Goal: Ask a question: Seek information or help from site administrators or community

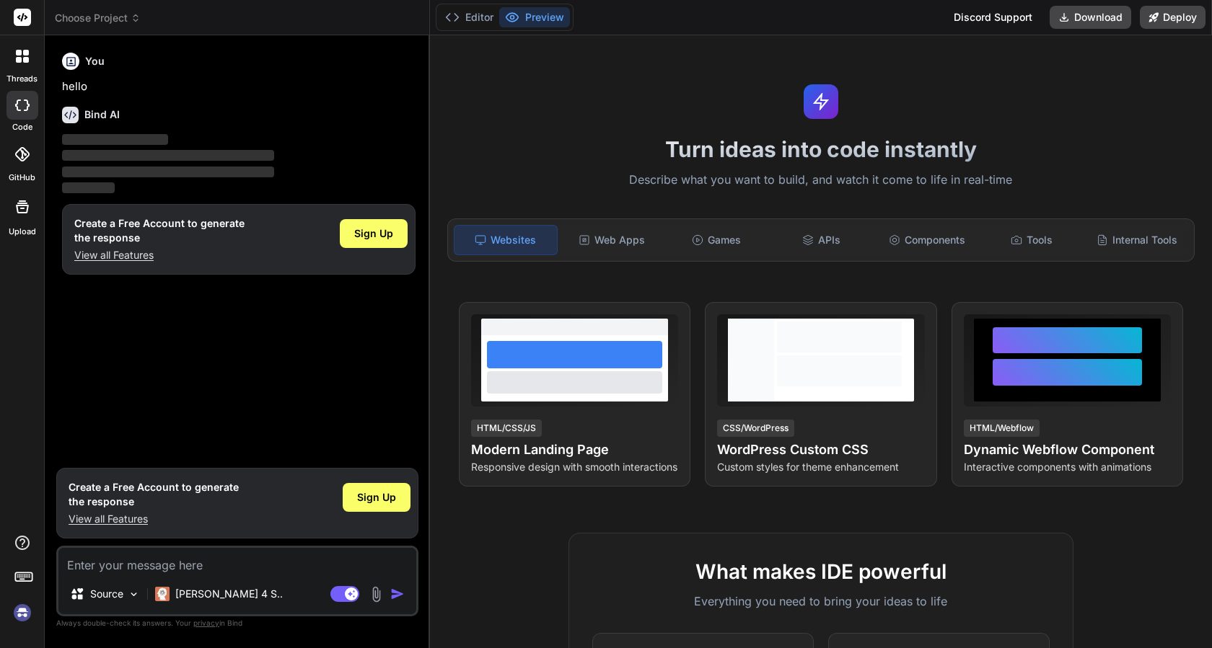
type textarea "x"
click at [222, 569] on textarea at bounding box center [237, 561] width 358 height 26
type textarea "Y"
type textarea "x"
type textarea "YO"
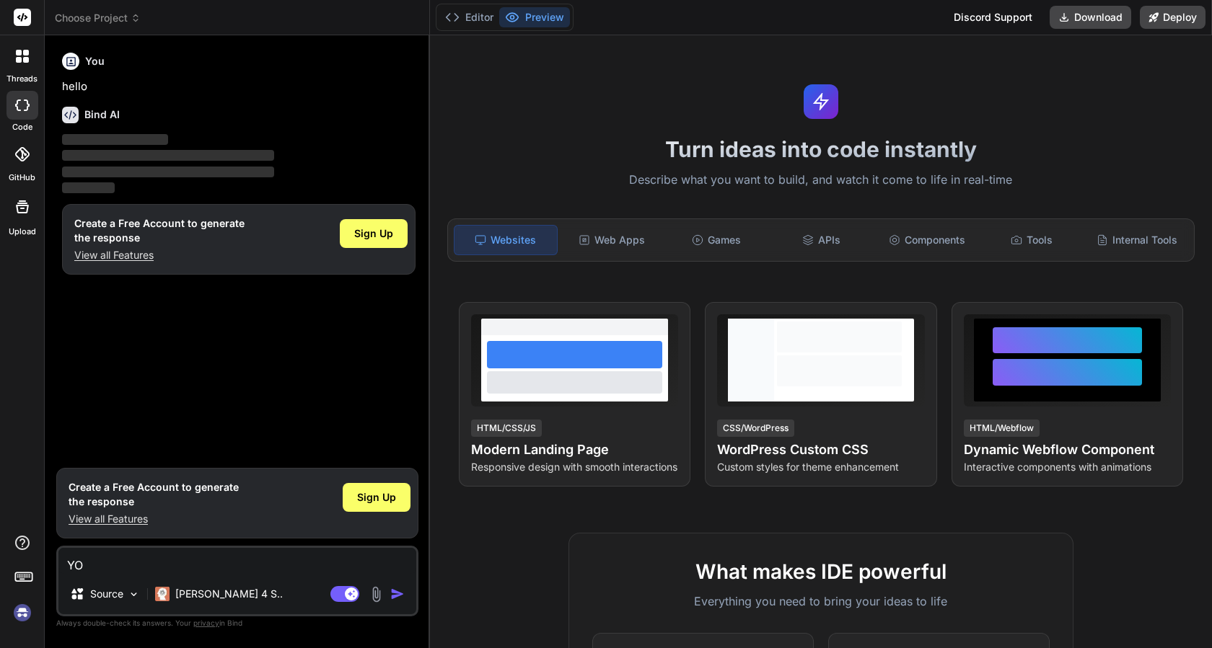
type textarea "x"
type textarea "YOU"
type textarea "x"
type textarea "YOU"
type textarea "x"
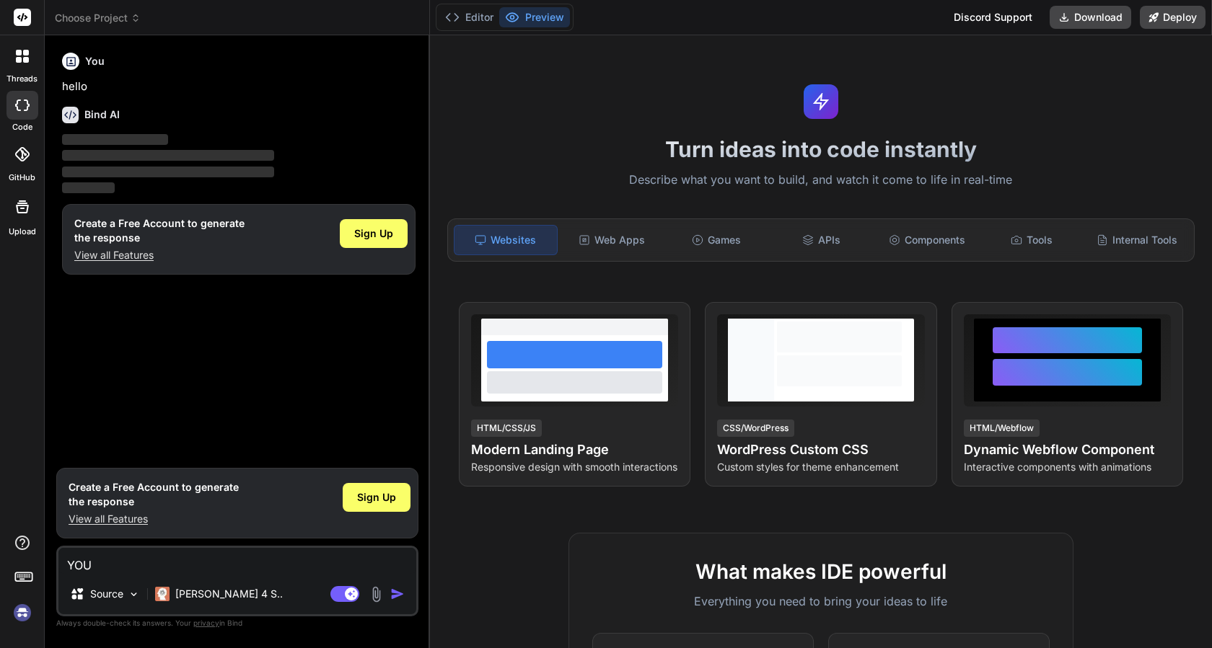
type textarea "YOU C"
type textarea "x"
type textarea "YOU CA"
type textarea "x"
type textarea "YOU CAN"
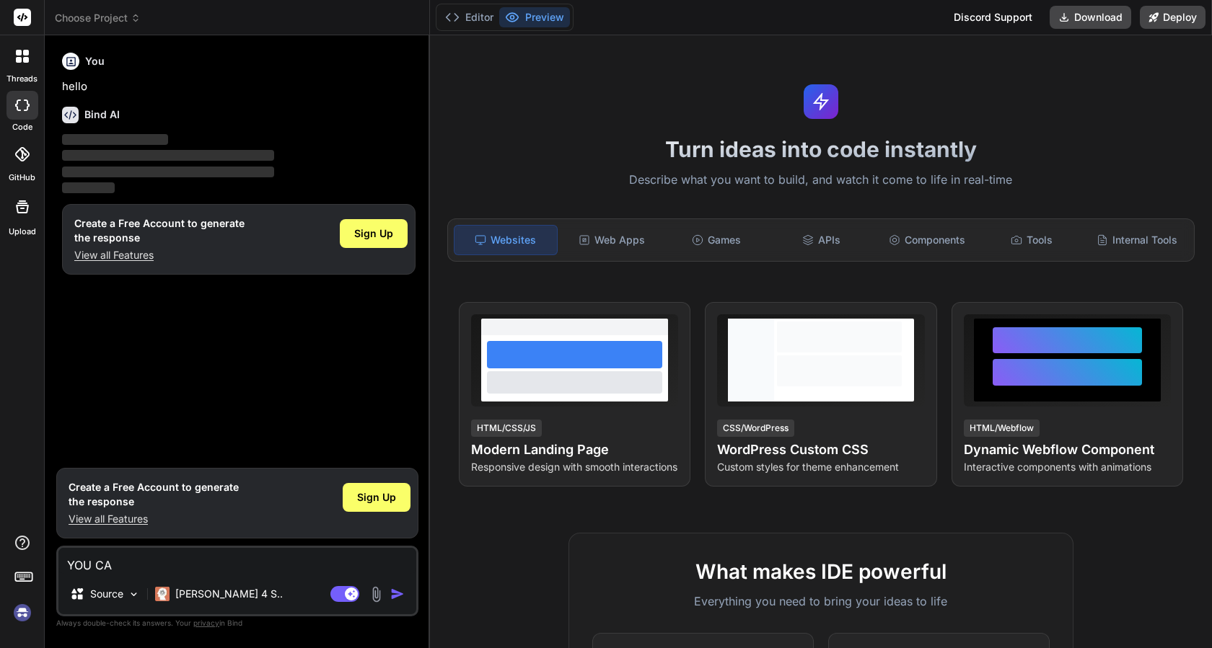
type textarea "x"
type textarea "YOU CAN"
type textarea "x"
type textarea "YOU CAN M"
type textarea "x"
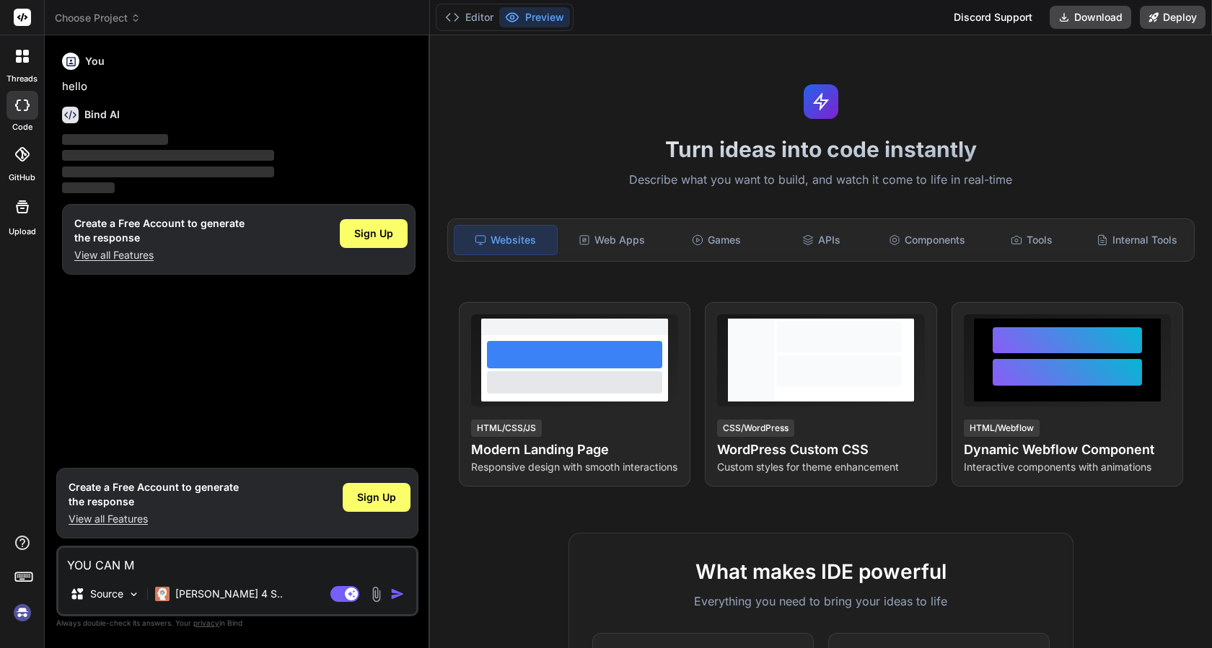
type textarea "YOU CAN MA"
type textarea "x"
type textarea "YOU CAN MAJ"
type textarea "x"
type textarea "YOU CAN MAJE"
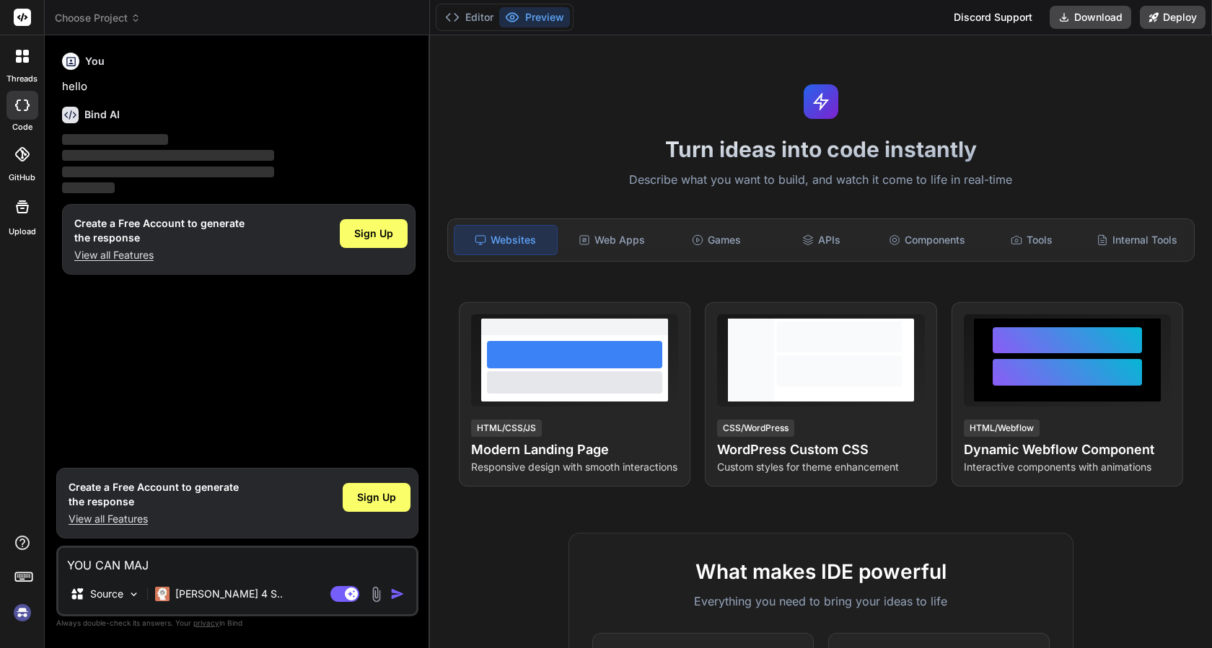
type textarea "x"
type textarea "YOU CAN MAJE"
type textarea "x"
type textarea "YOU CAN MAJE A"
type textarea "x"
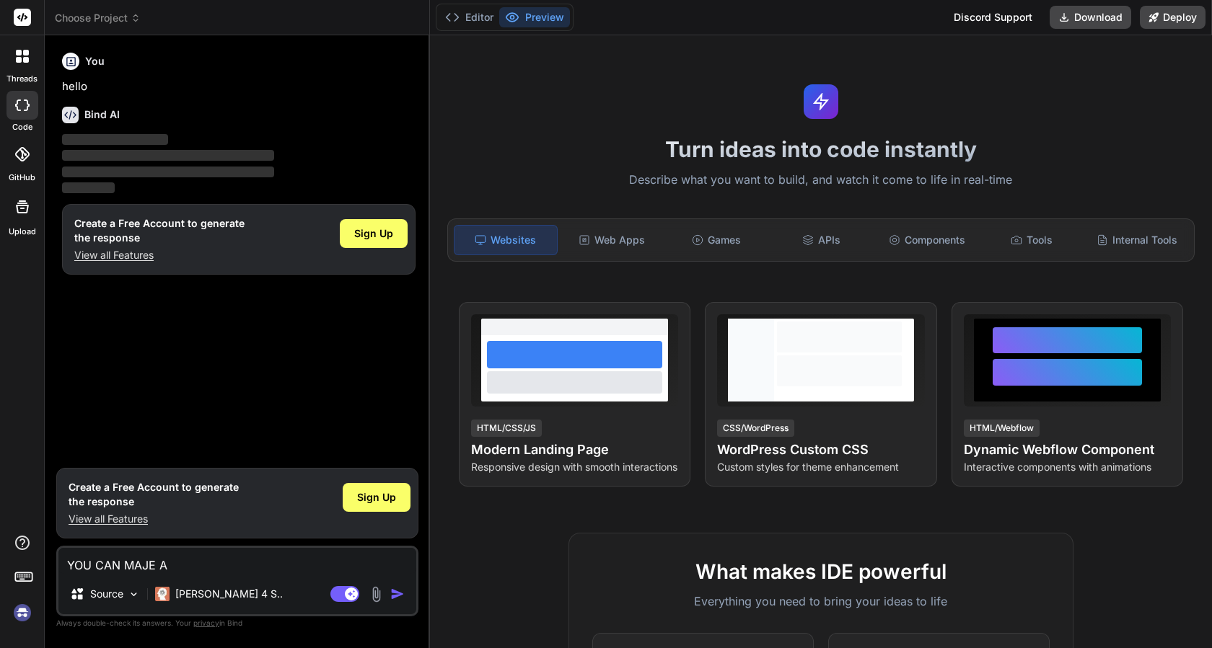
type textarea "YOU CAN MAJE A"
type textarea "x"
type textarea "YOU CAN MAJE A C"
type textarea "x"
type textarea "YOU CAN MAJE A CO"
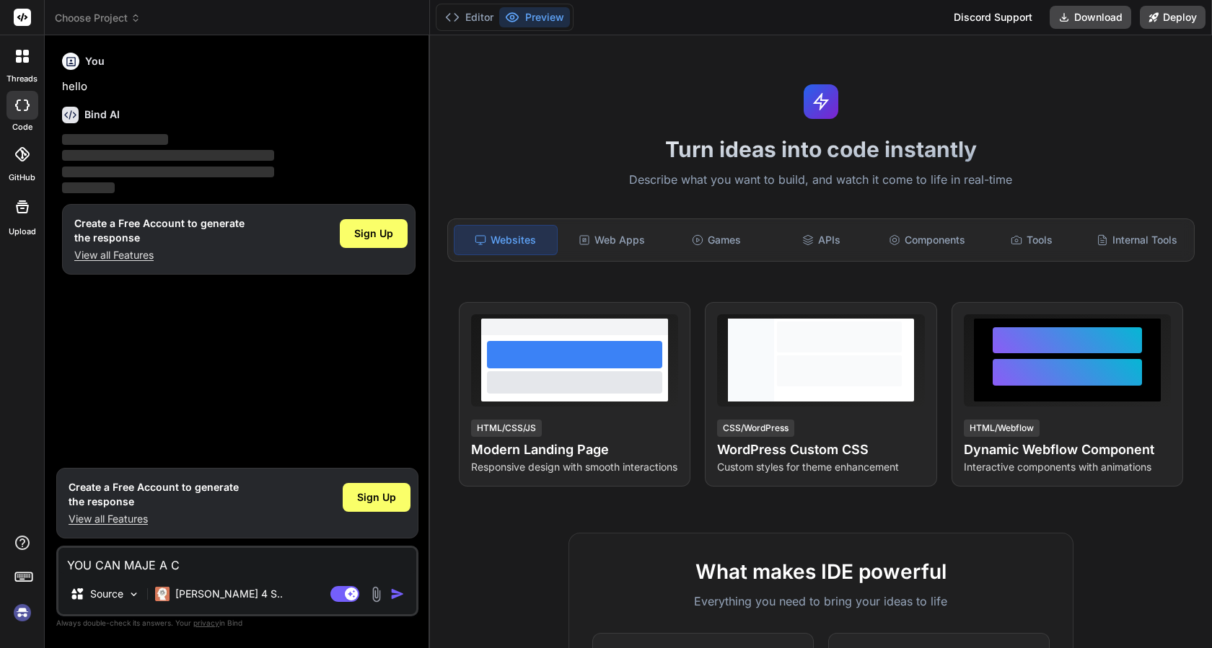
type textarea "x"
type textarea "YOU CAN MAJE A COM"
type textarea "x"
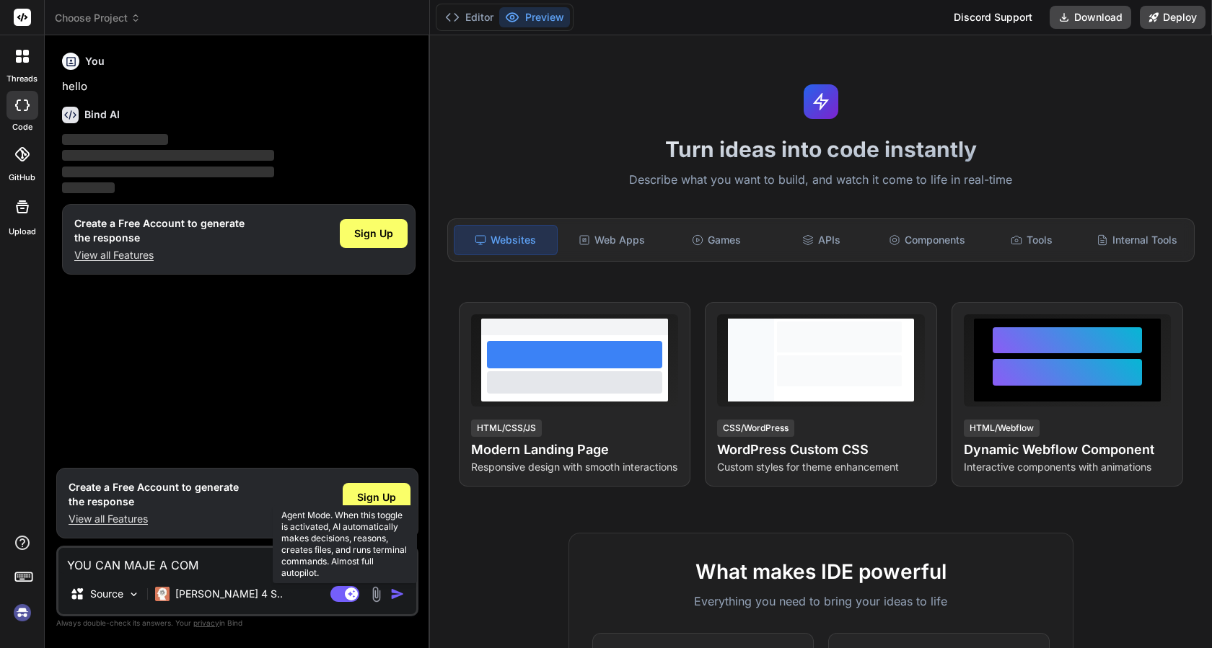
type textarea "YOU CAN MAJE A COMP"
type textarea "x"
type textarea "YOU CAN MAJE A COMPL"
type textarea "x"
type textarea "YOU CAN MAJE A COMPLE"
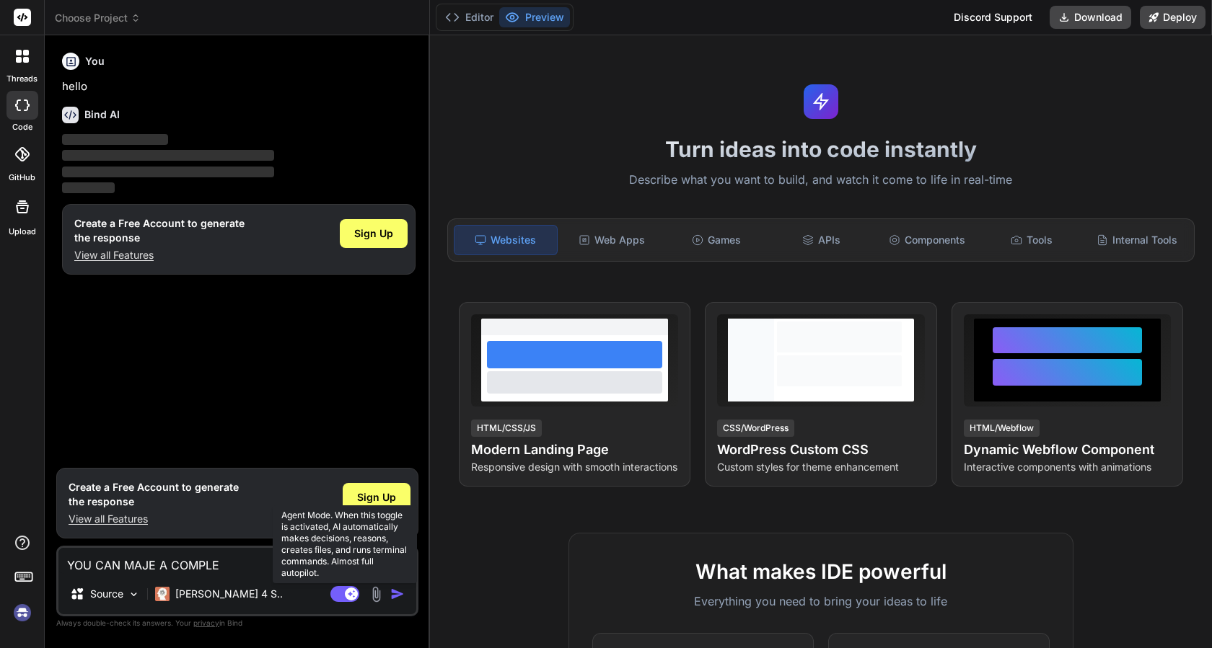
type textarea "x"
type textarea "YOU CAN MAJE A COMPLET"
type textarea "x"
type textarea "YOU CAN MAJE A COMPLETE"
type textarea "x"
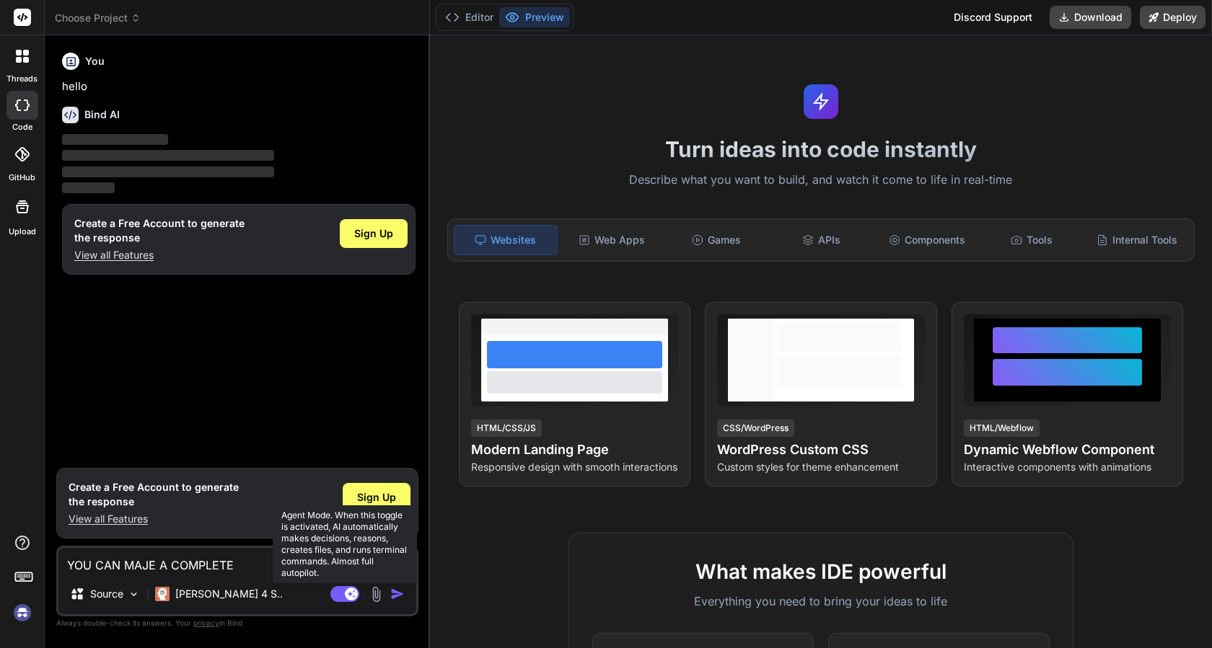
type textarea "YOU CAN MAJE A COMPLETE"
type textarea "x"
type textarea "YOU CAN MAJE A COMPLETE A"
type textarea "x"
type textarea "YOU CAN MAJE A COMPLETE AP"
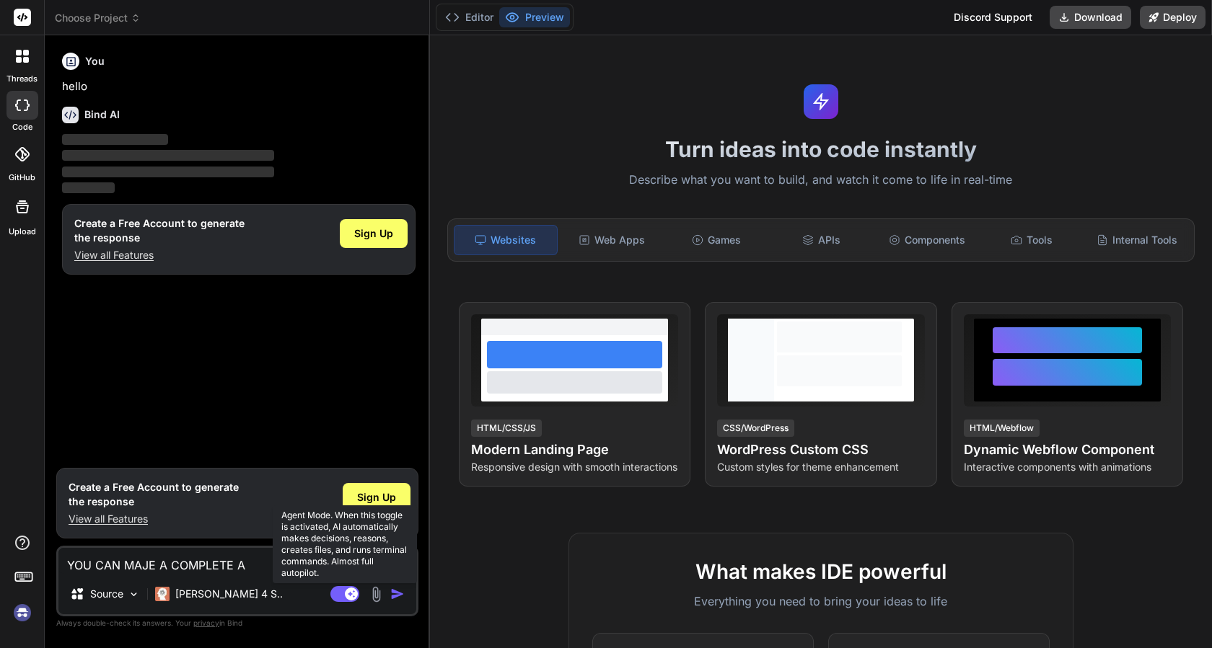
type textarea "x"
type textarea "YOU CAN MAJE A COMPLETE APP"
type textarea "x"
type textarea "YOU CAN MAJE A COMPLETE APP"
type textarea "x"
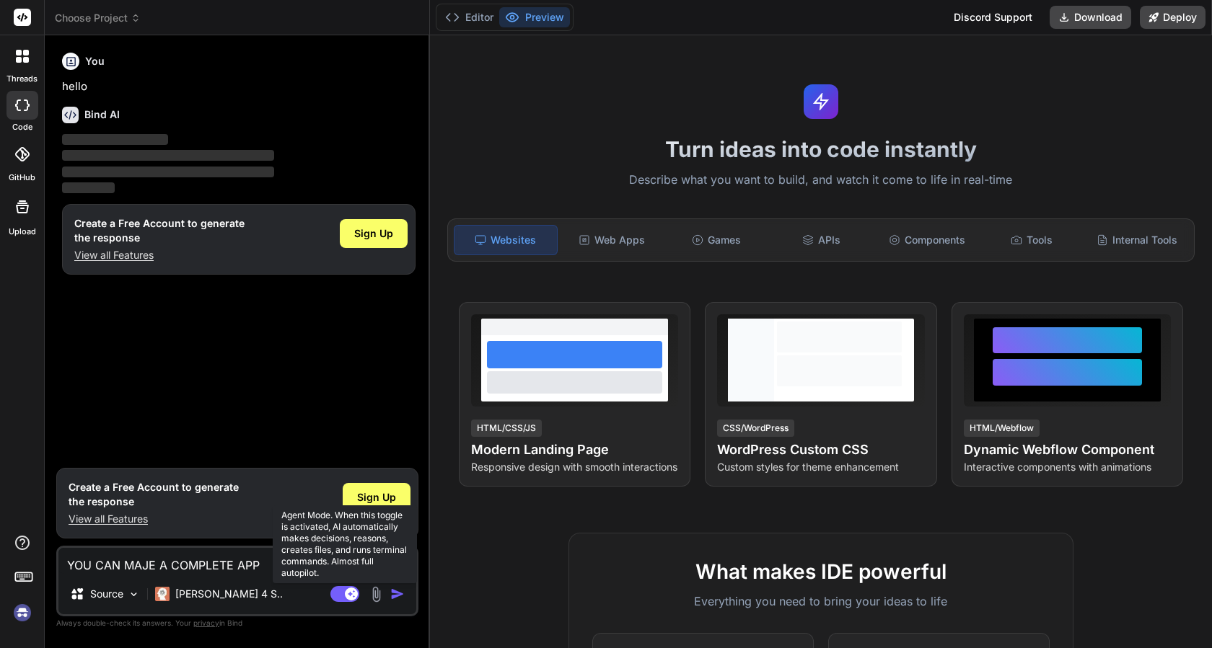
type textarea "YOU CAN MAJE A COMPLETE APP R"
type textarea "x"
type textarea "YOU CAN MAJE A COMPLETE APP RE"
type textarea "x"
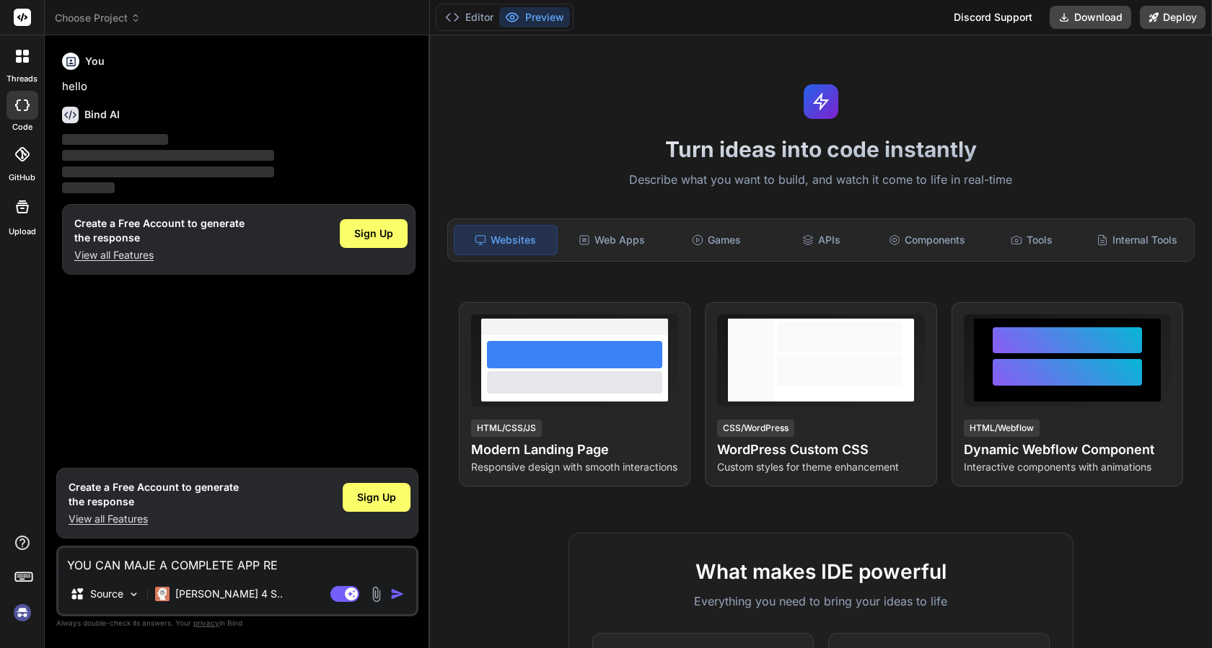
type textarea "YOU CAN MAJE A COMPLETE APP REA"
type textarea "x"
type textarea "YOU CAN MAJE A COMPLETE APP READ"
type textarea "x"
type textarea "YOU CAN MAJE A COMPLETE APP READY"
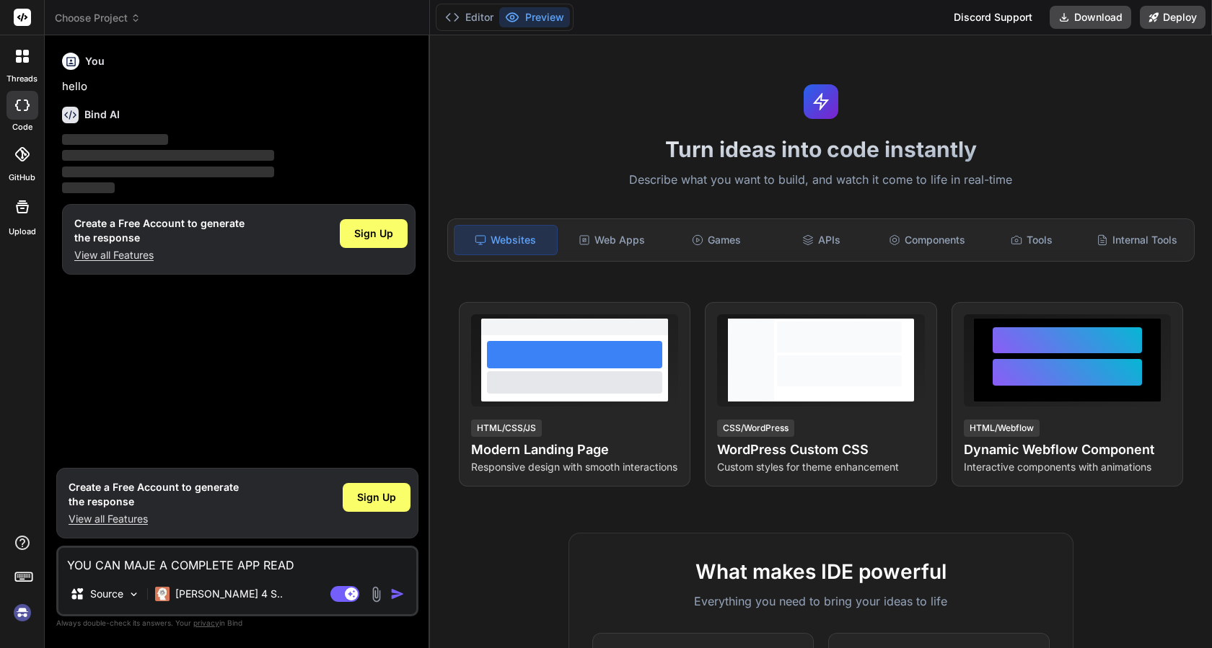
type textarea "x"
type textarea "YOU CAN MAJE A COMPLETE APP READY"
type textarea "x"
type textarea "YOU CAN MAJE A COMPLETE APP READY F"
type textarea "x"
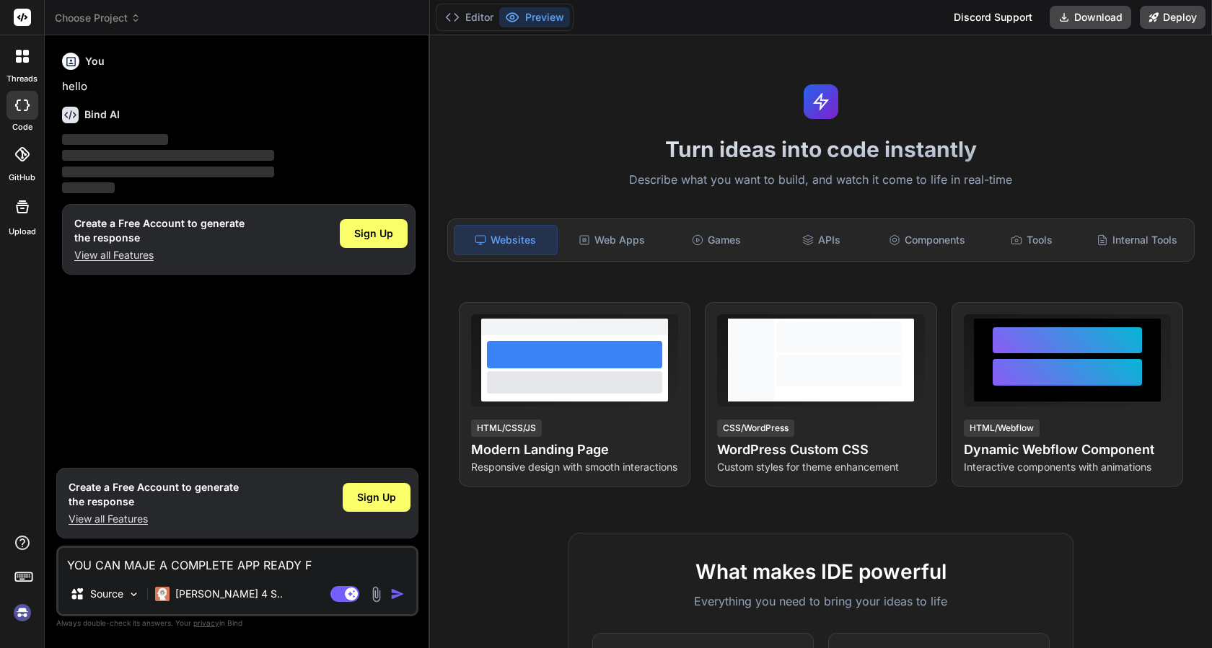
type textarea "YOU CAN MAJE A COMPLETE APP READY FO"
type textarea "x"
type textarea "YOU CAN MAJE A COMPLETE APP READY FOR"
type textarea "x"
type textarea "YOU CAN MAJE A COMPLETE APP READY FOR"
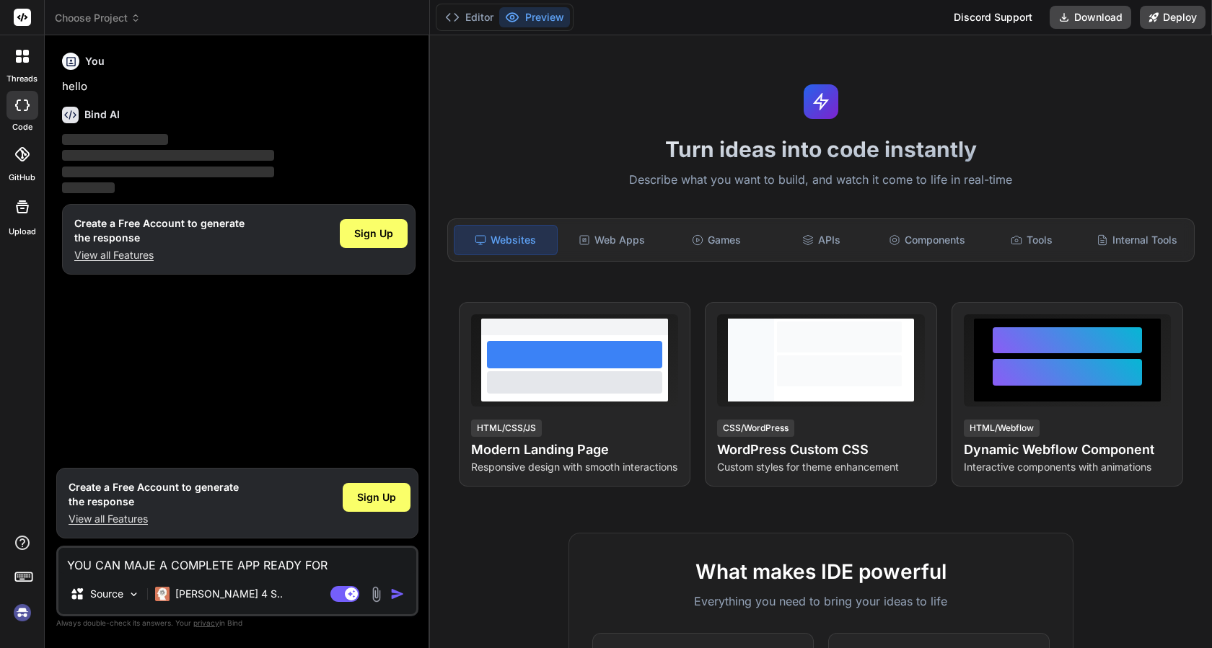
type textarea "x"
type textarea "YOU CAN MAJE A COMPLETE APP READY FOR U"
type textarea "x"
type textarea "YOU CAN MAJE A COMPLETE APP READY FOR UP"
type textarea "x"
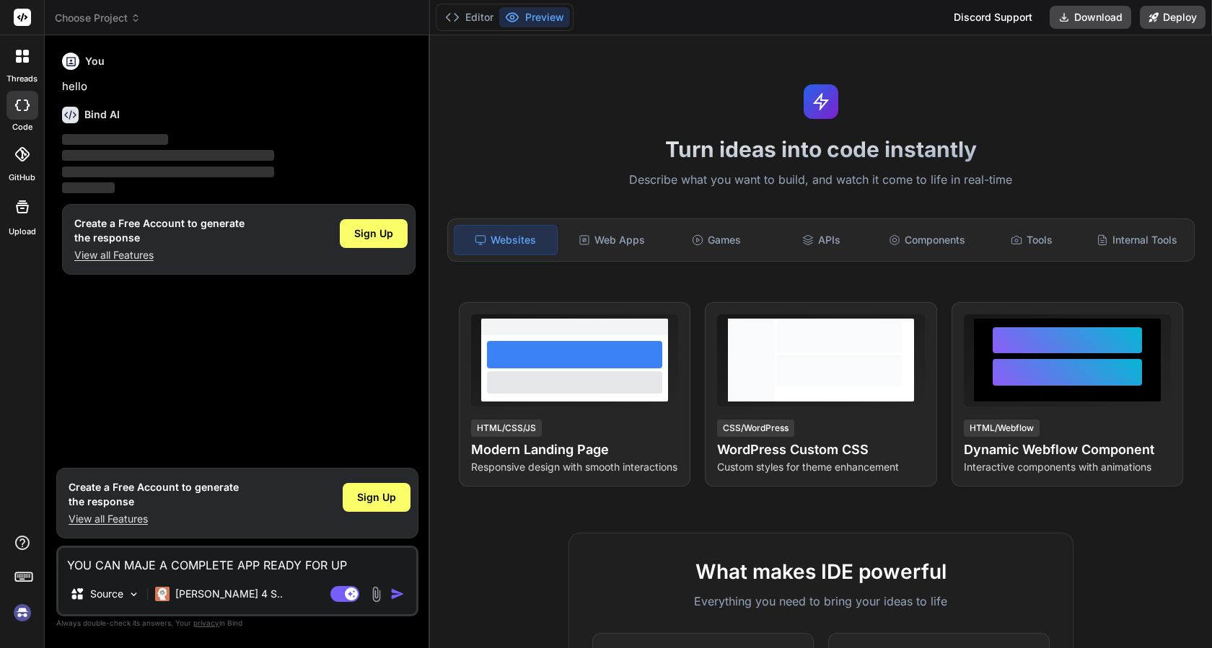
type textarea "YOU CAN MAJE A COMPLETE APP READY FOR UPL"
type textarea "x"
type textarea "YOU CAN MAJE A COMPLETE APP READY FOR UPLO"
type textarea "x"
type textarea "YOU CAN MAJE A COMPLETE APP READY FOR UPLOA"
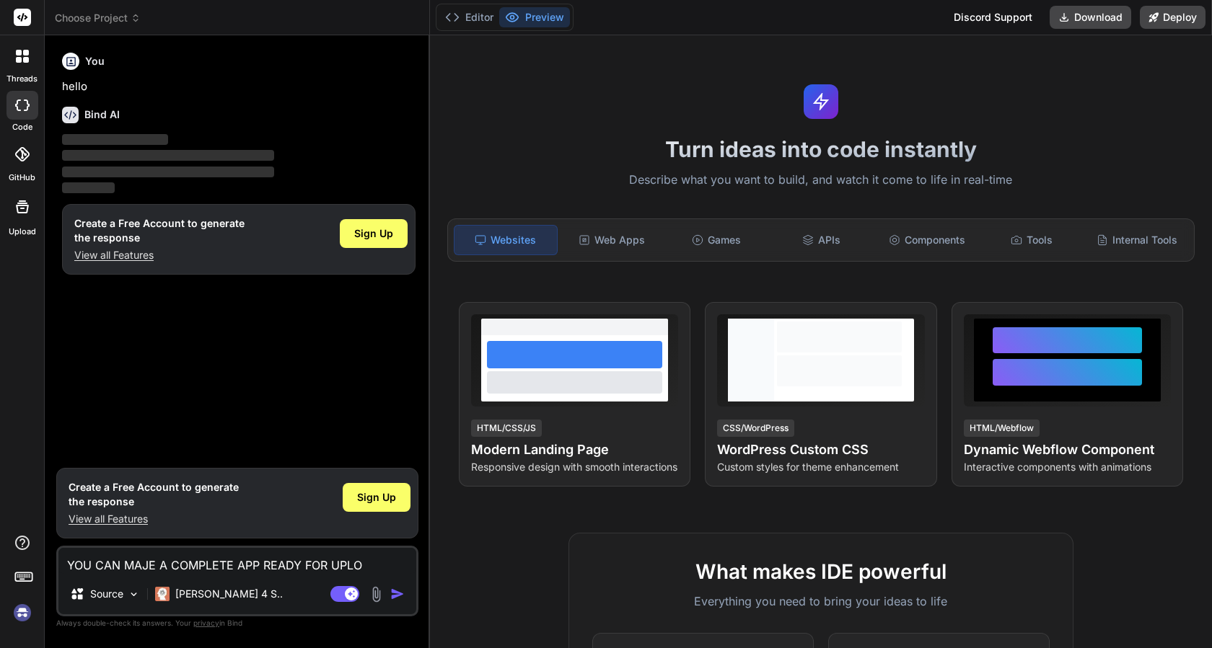
type textarea "x"
type textarea "YOU CAN MAJE A COMPLETE APP READY FOR UPLOAD"
type textarea "x"
type textarea "YOU CAN MAJE A COMPLETE APP READY FOR UPLOAD"
type textarea "x"
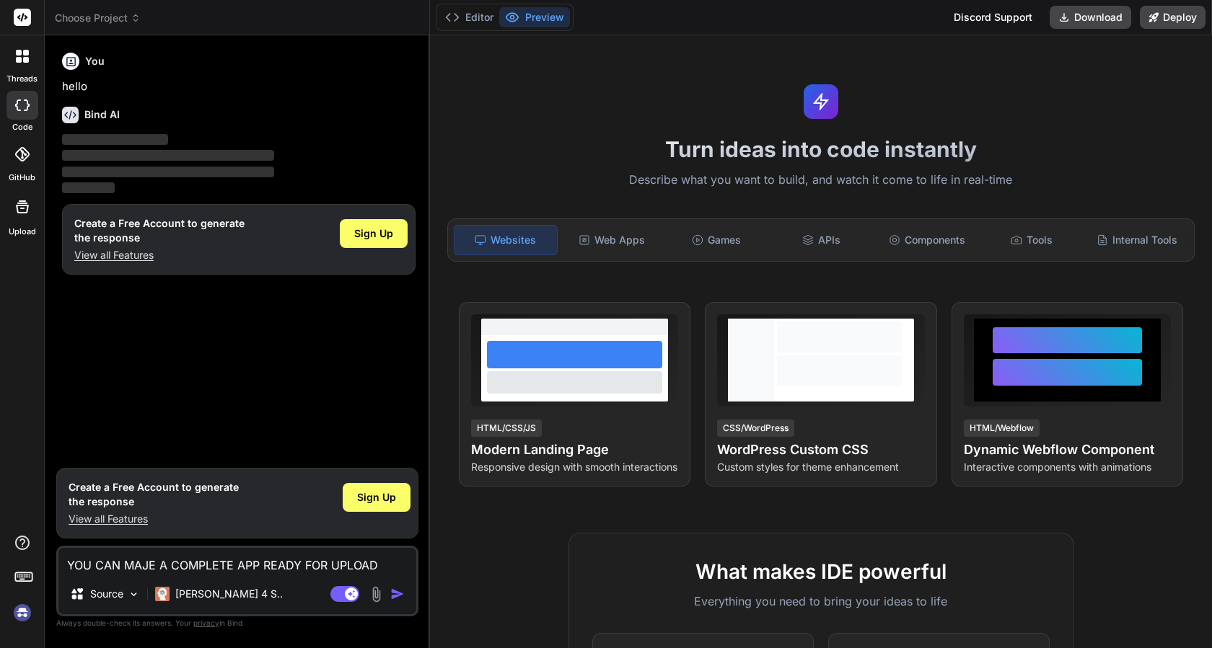
type textarea "YOU CAN MAJE A COMPLETE APP READY FOR UPLOAD T"
type textarea "x"
type textarea "YOU CAN MAJE A COMPLETE APP READY FOR UPLOAD TO"
type textarea "x"
type textarea "YOU CAN MAJE A COMPLETE APP READY FOR UPLOAD TO"
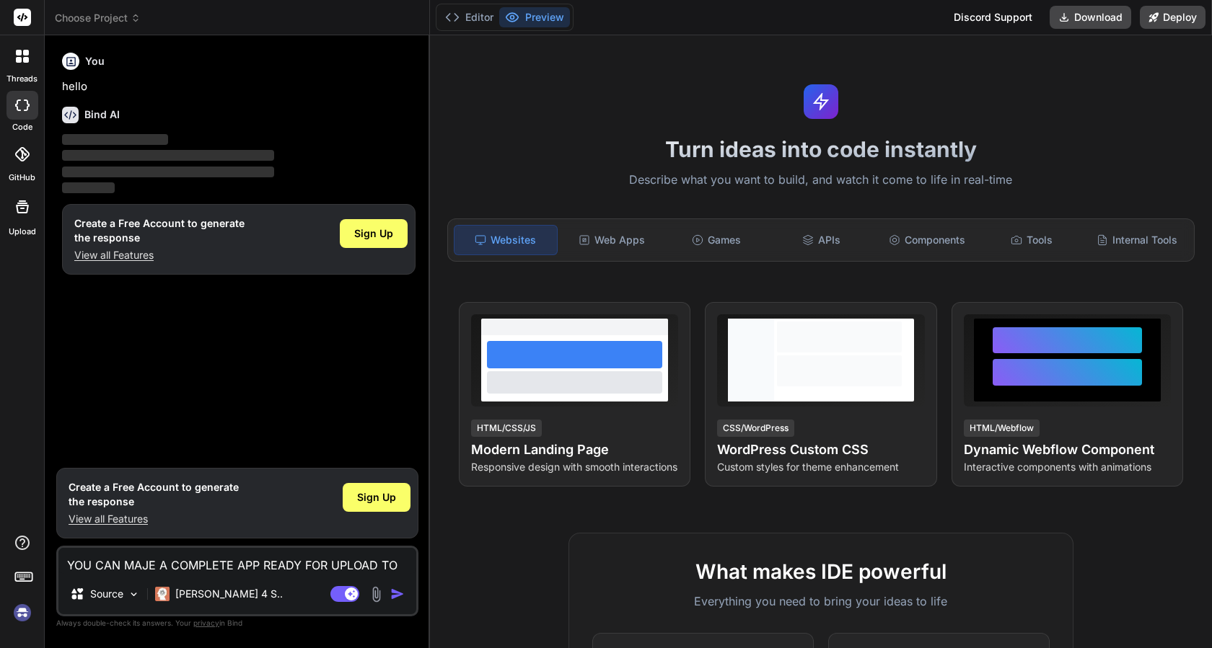
type textarea "x"
type textarea "YOU CAN MAJE A COMPLETE APP READY FOR UPLOAD TO I"
type textarea "x"
type textarea "YOU CAN MAJE A COMPLETE APP READY FOR UPLOAD TO IO"
type textarea "x"
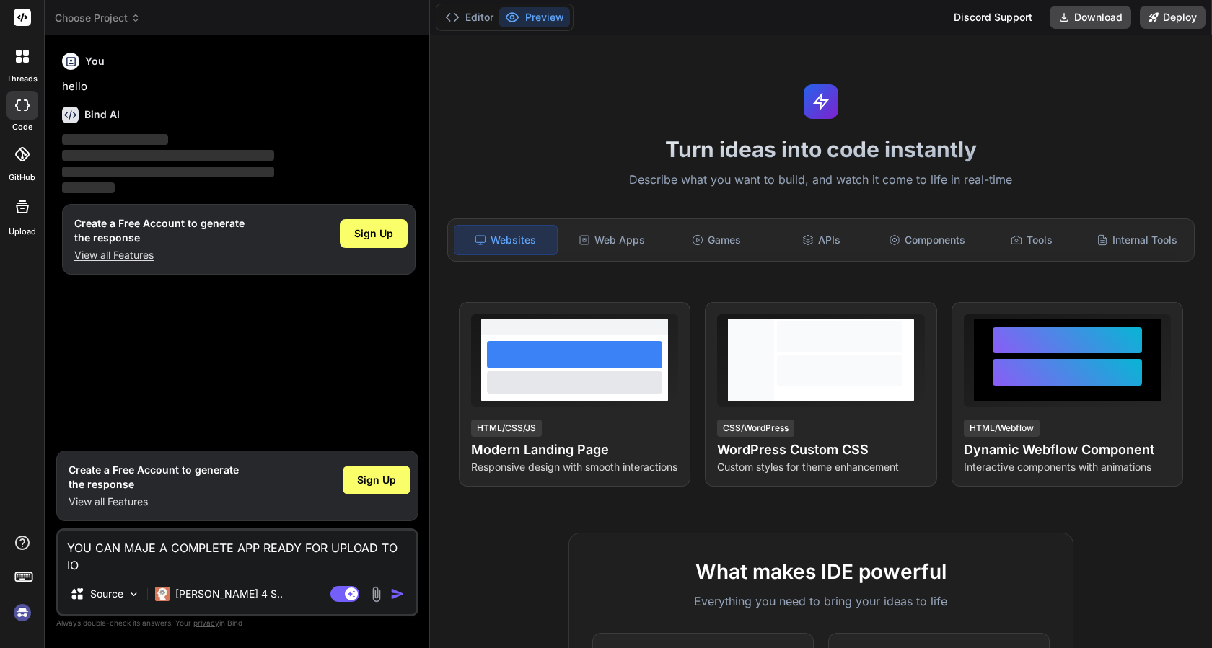
type textarea "YOU CAN MAJE A COMPLETE APP READY FOR UPLOAD TO IOS"
type textarea "x"
type textarea "YOU CAN MAJE A COMPLETE APP READY FOR UPLOAD TO IOS"
type textarea "x"
type textarea "YOU CAN MAJE A COMPLETE APP READY FOR UPLOAD TO IOS A"
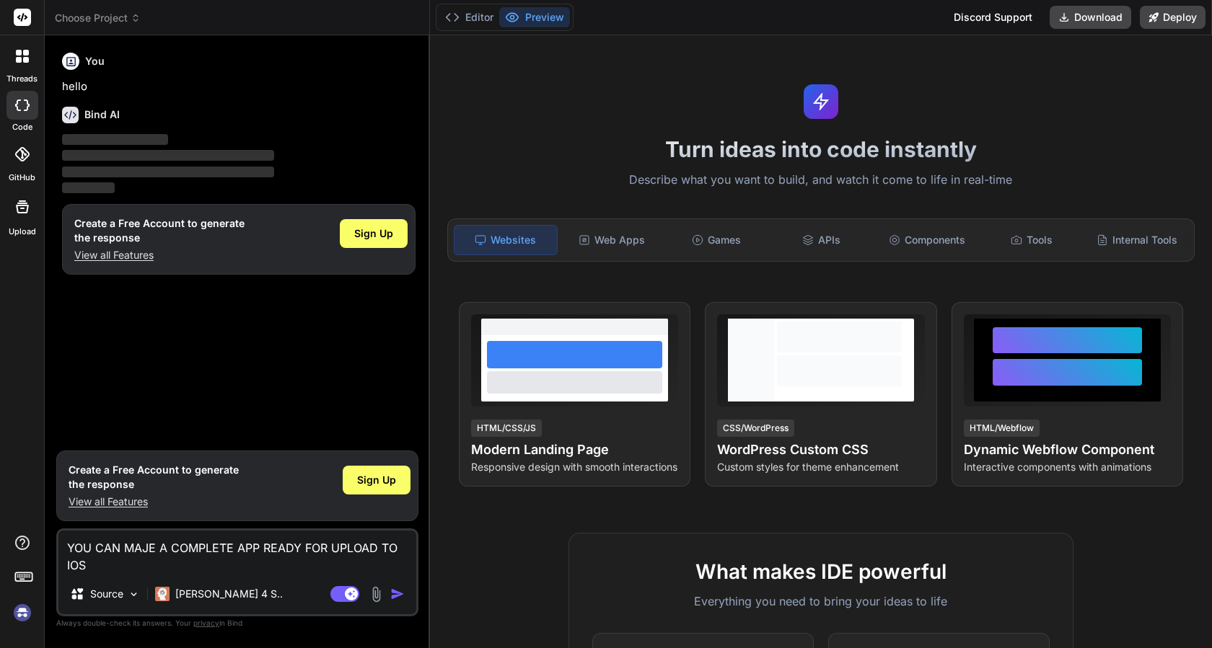
type textarea "x"
type textarea "YOU CAN MAJE A COMPLETE APP READY FOR UPLOAD TO IOS AN"
type textarea "x"
type textarea "YOU CAN MAJE A COMPLETE APP READY FOR UPLOAD TO IOS AND"
type textarea "x"
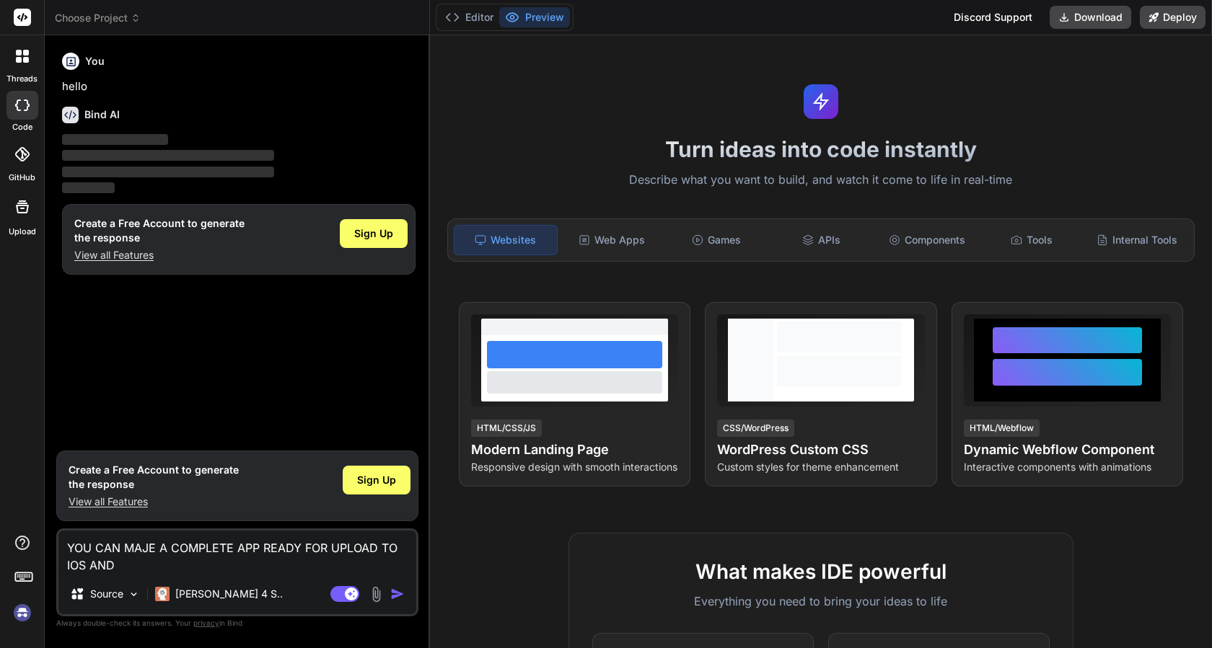
type textarea "YOU CAN MAJE A COMPLETE APP READY FOR UPLOAD TO IOS AND"
type textarea "x"
type textarea "YOU CAN MAJE A COMPLETE APP READY FOR UPLOAD TO IOS AND P"
type textarea "x"
type textarea "YOU CAN MAJE A COMPLETE APP READY FOR UPLOAD TO IOS AND PL"
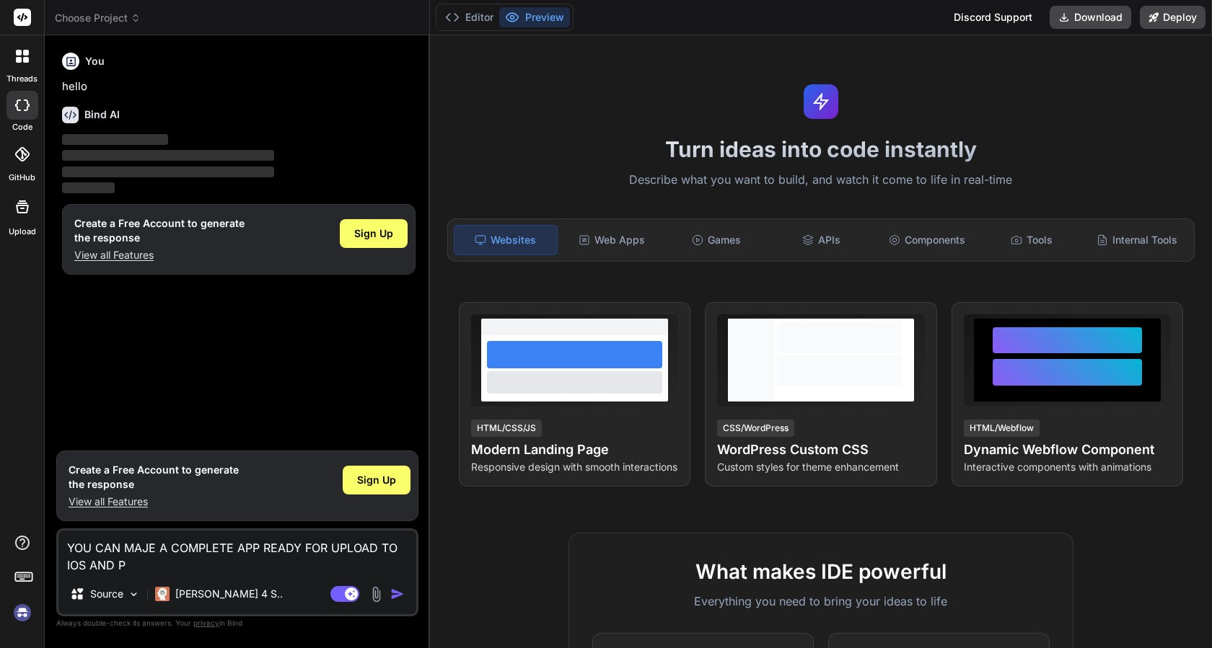
type textarea "x"
type textarea "YOU CAN MAJE A COMPLETE APP READY FOR UPLOAD TO IOS AND PLA"
type textarea "x"
type textarea "YOU CAN MAJE A COMPLETE APP READY FOR UPLOAD TO IOS AND PLAY"
type textarea "x"
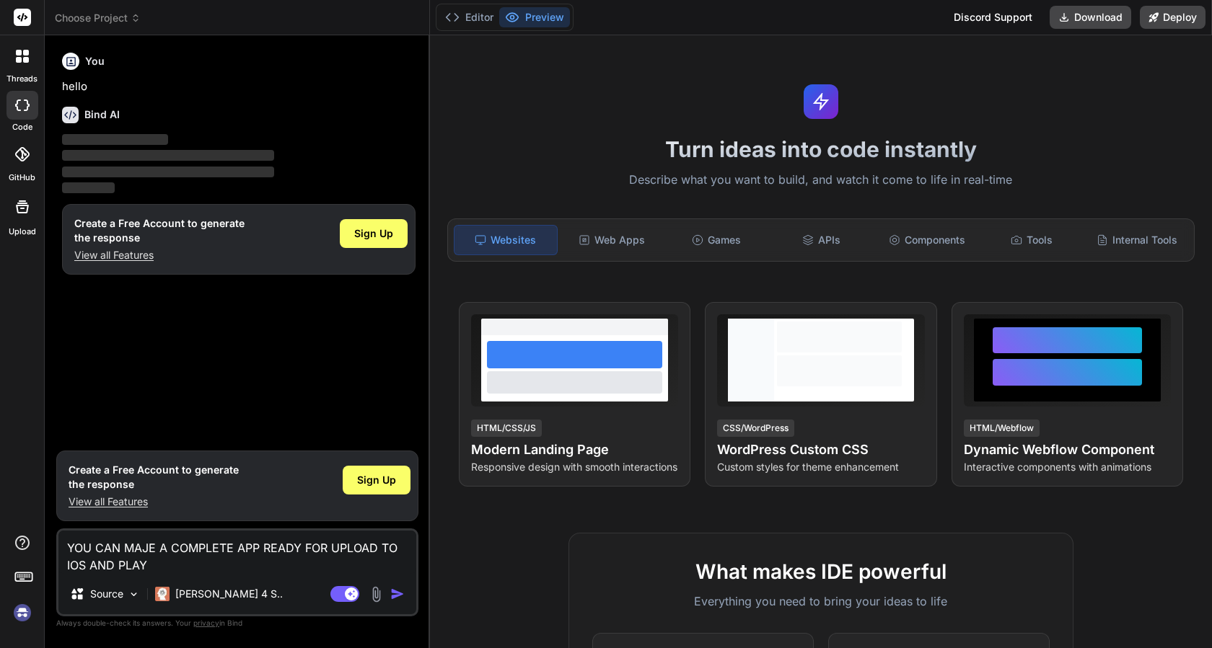
type textarea "YOU CAN MAJE A COMPLETE APP READY FOR UPLOAD TO IOS AND PLAY"
type textarea "x"
type textarea "YOU CAN MAJE A COMPLETE APP READY FOR UPLOAD TO IOS AND PLAY S"
type textarea "x"
type textarea "YOU CAN MAJE A COMPLETE APP READY FOR UPLOAD TO IOS AND PLAY ST"
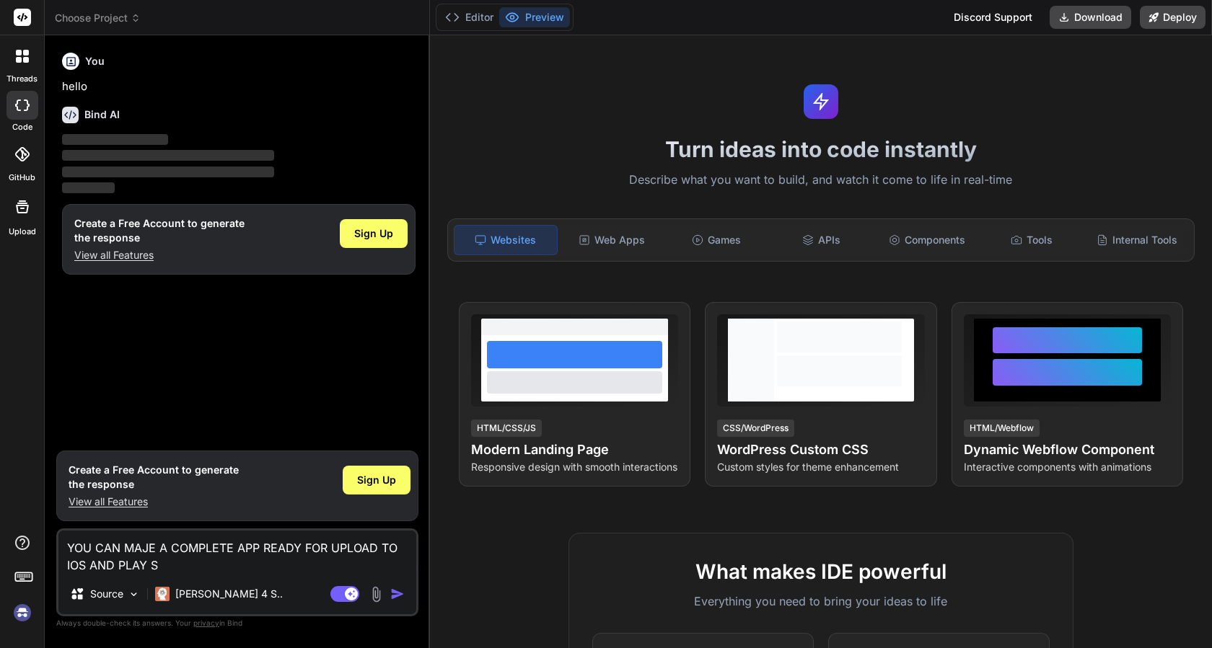
type textarea "x"
type textarea "YOU CAN MAJE A COMPLETE APP READY FOR UPLOAD TO IOS AND PLAY STO"
type textarea "x"
type textarea "YOU CAN MAJE A COMPLETE APP READY FOR UPLOAD TO IOS AND PLAY STOR"
type textarea "x"
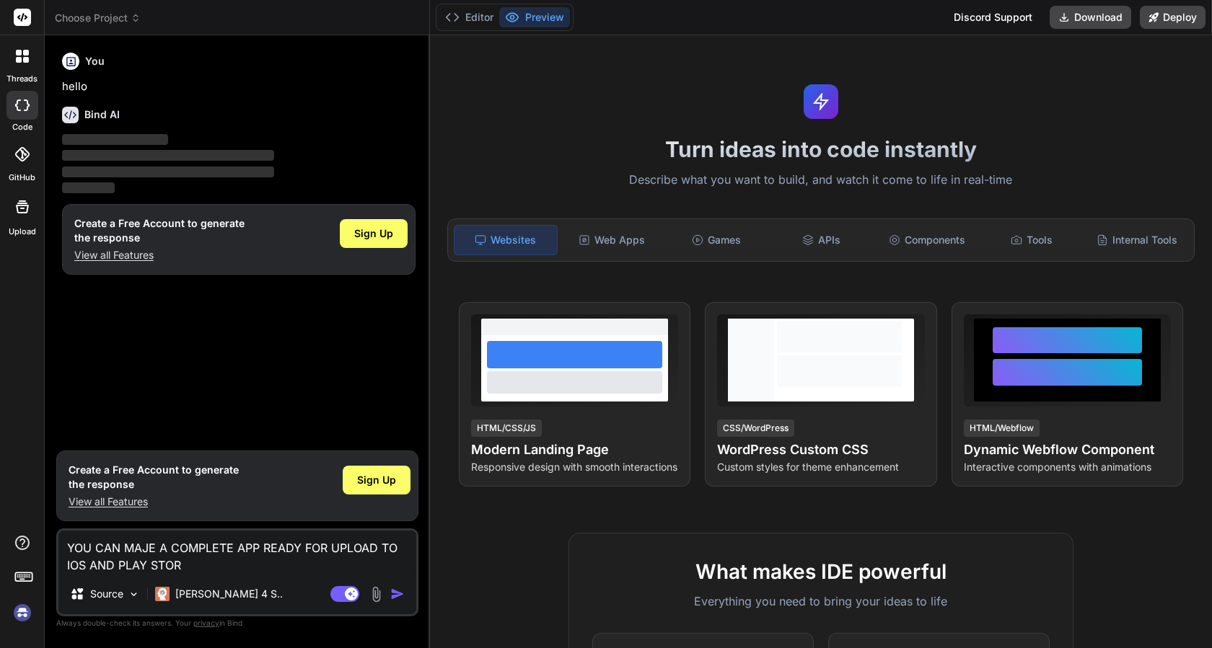
type textarea "YOU CAN MAJE A COMPLETE APP READY FOR UPLOAD TO IOS AND PLAY STORE"
type textarea "x"
type textarea "YOU CAN MAJE A COMPLETE APP READY FOR UPLOAD TO IOS AND PLAY STORE>"
type textarea "x"
type textarea "YOU CAN MAJE A COMPLETE APP READY FOR UPLOAD TO IOS AND PLAY STORE>>"
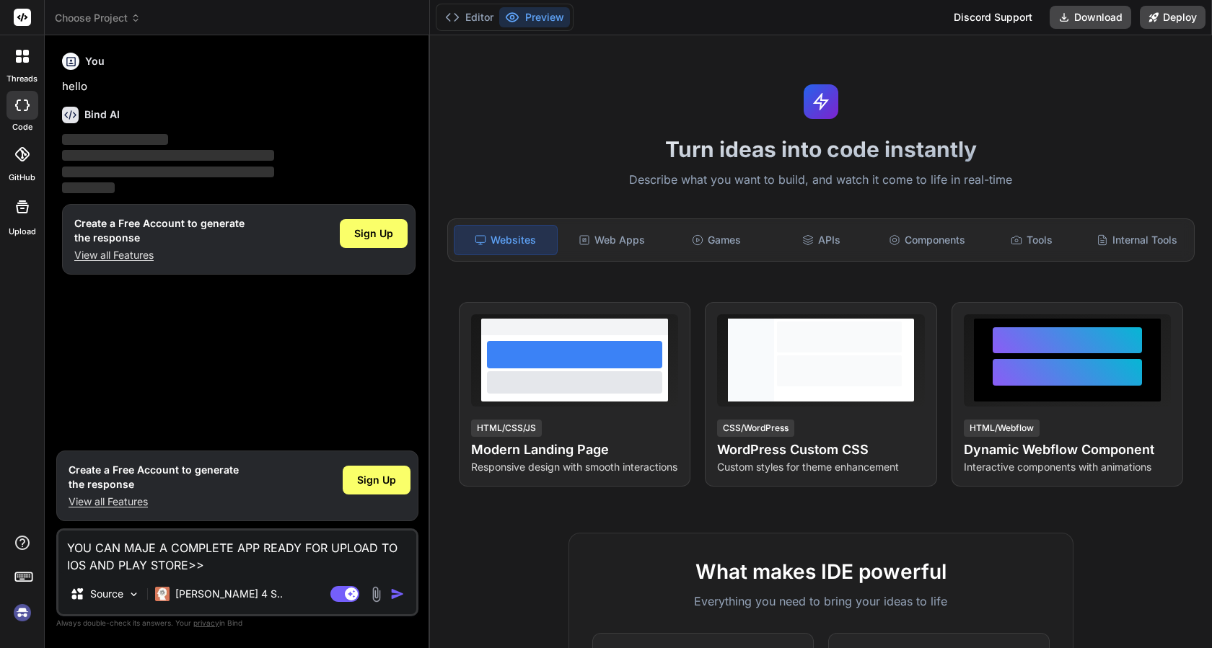
type textarea "x"
type textarea "YOU CAN MAJE A COMPLETE APP READY FOR UPLOAD TO IOS AND PLAY STORE>"
type textarea "x"
type textarea "YOU CAN MAJE A COMPLETE APP READY FOR UPLOAD TO IOS AND PLAY STORE"
type textarea "x"
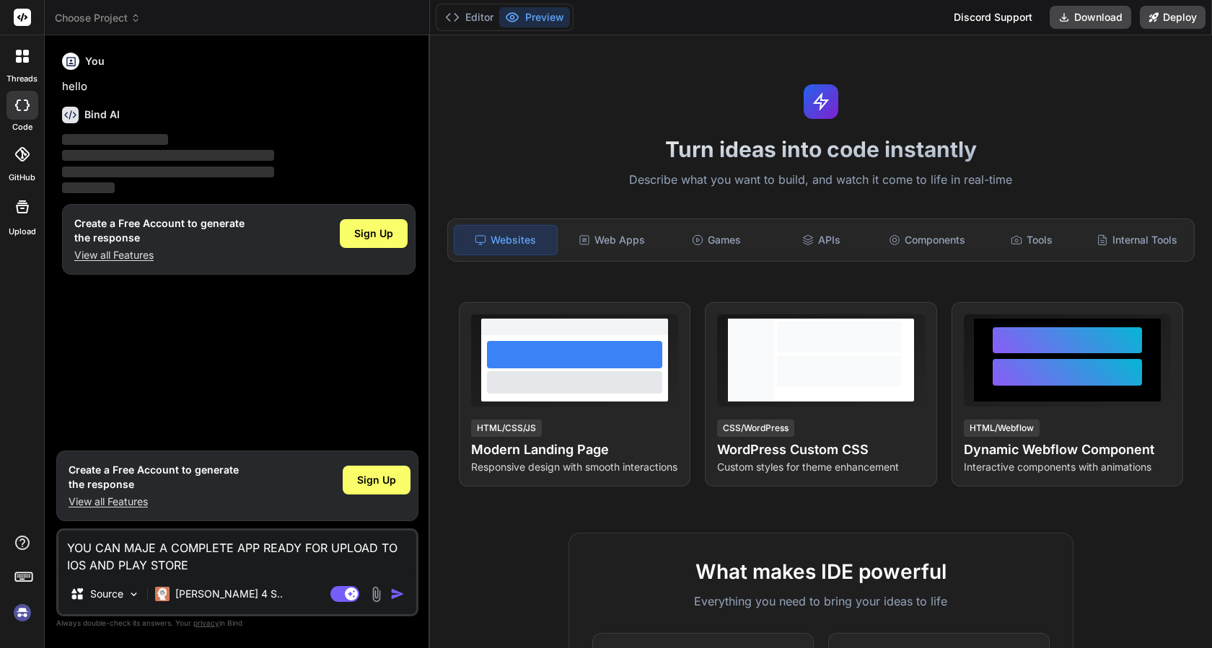
type textarea "YOU CAN MAJE A COMPLETE APP READY FOR UPLOAD TO IOS AND PLAY STORE?"
type textarea "x"
type textarea "YOU CAN MAJE A COMPLETE APP READY FOR UPLOAD TO IOS AND PLAY STORE?"
click at [400, 595] on img "button" at bounding box center [397, 594] width 14 height 14
click at [389, 592] on div "Agent Mode. When this toggle is activated, AI automatically makes decisions, re…" at bounding box center [368, 594] width 83 height 17
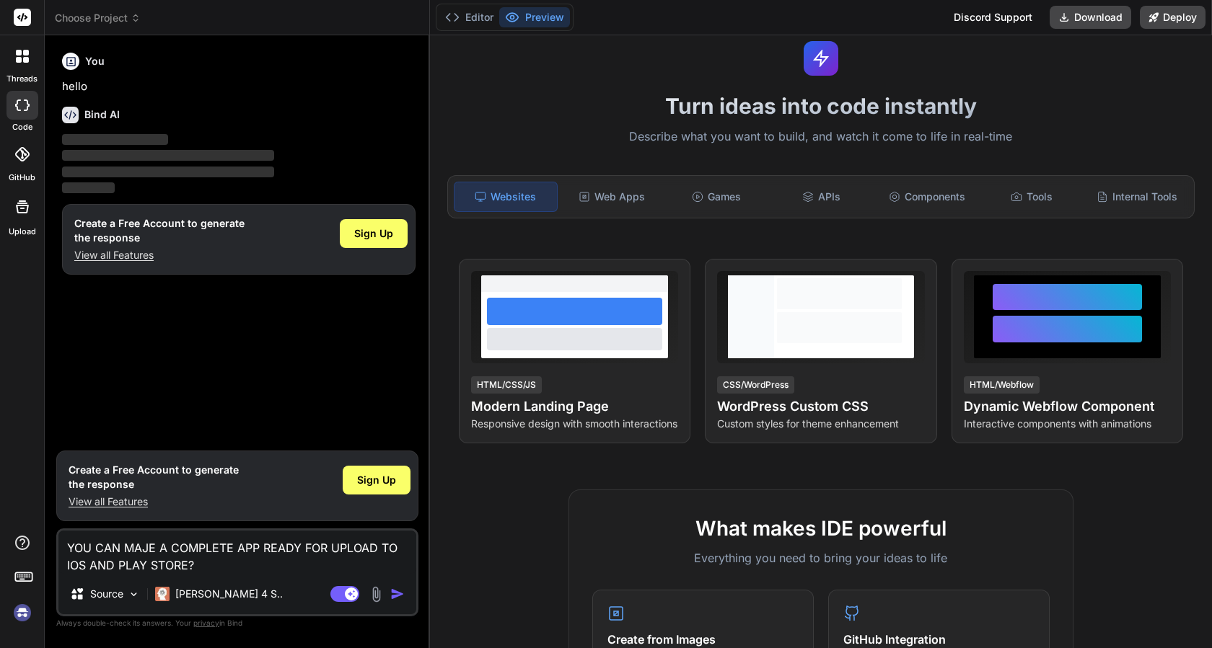
scroll to position [40, 0]
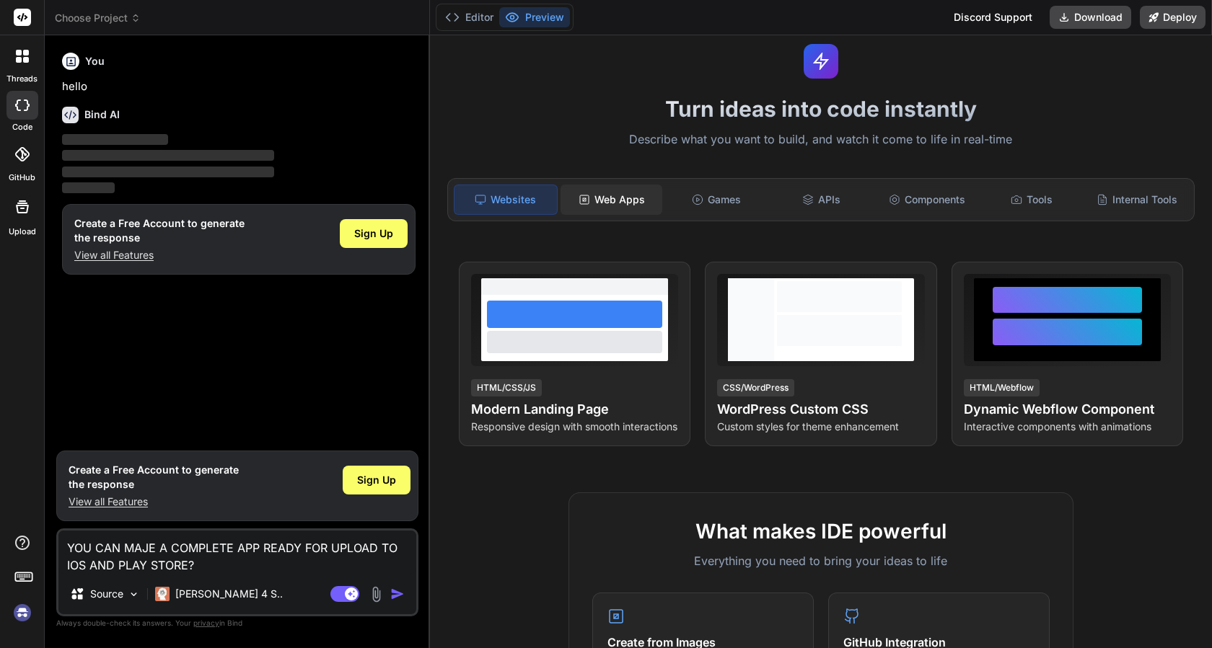
click at [637, 207] on div "Web Apps" at bounding box center [611, 200] width 102 height 30
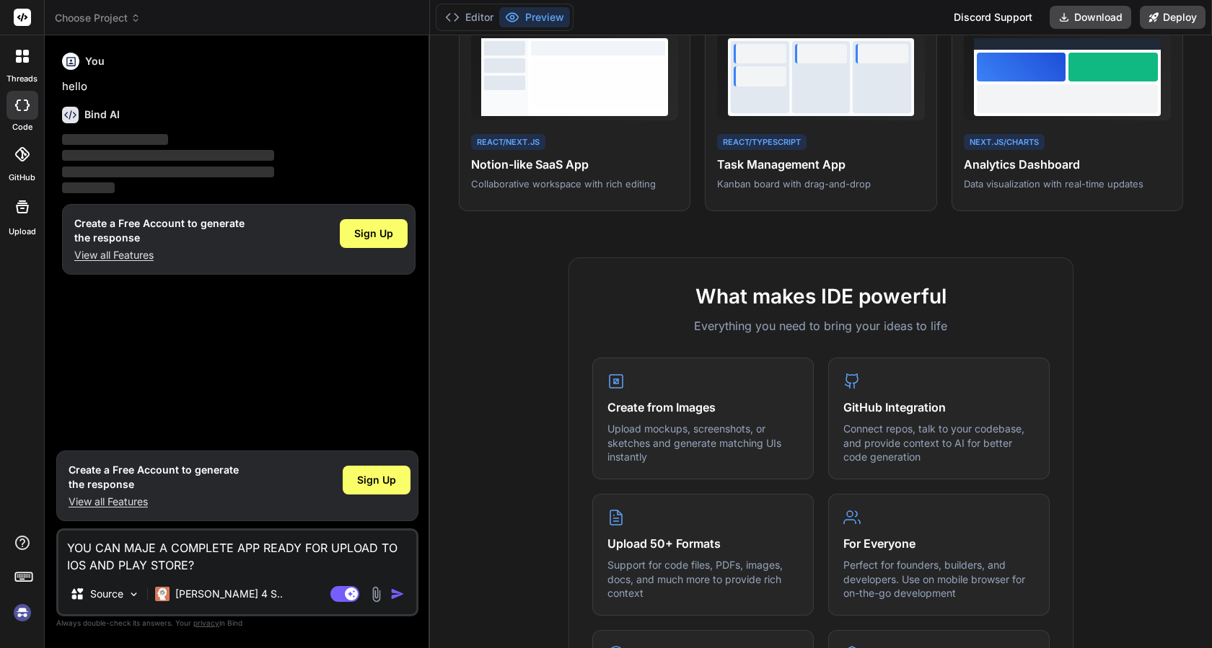
scroll to position [0, 0]
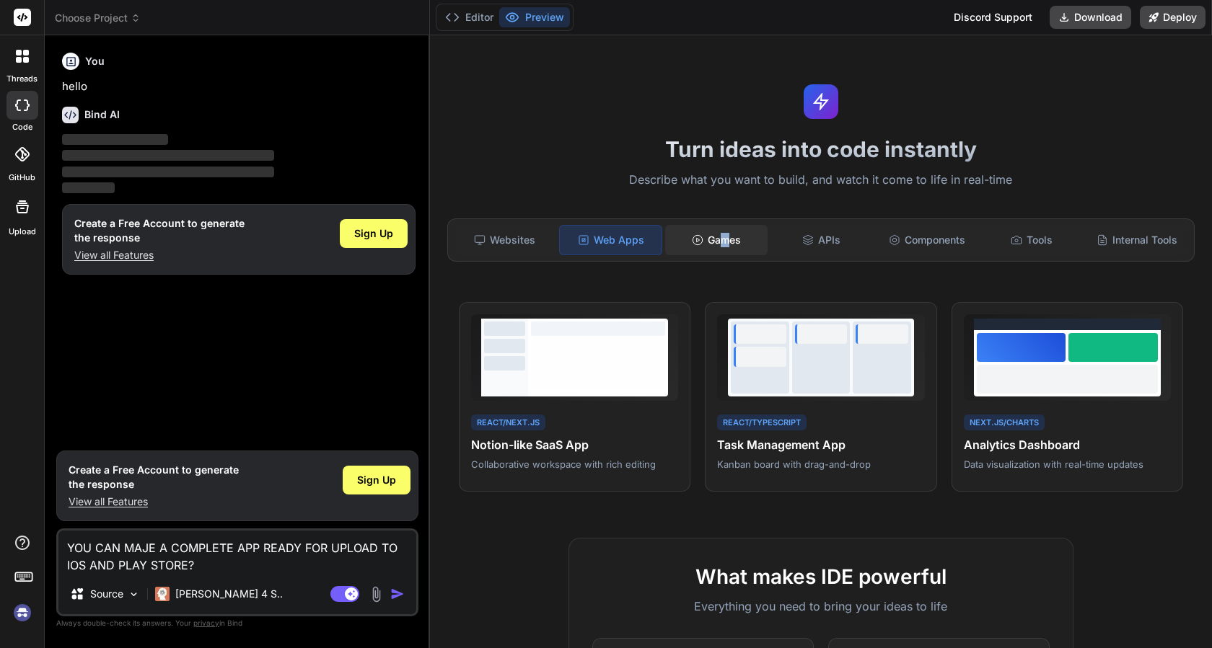
click at [721, 239] on div "Games" at bounding box center [716, 240] width 102 height 30
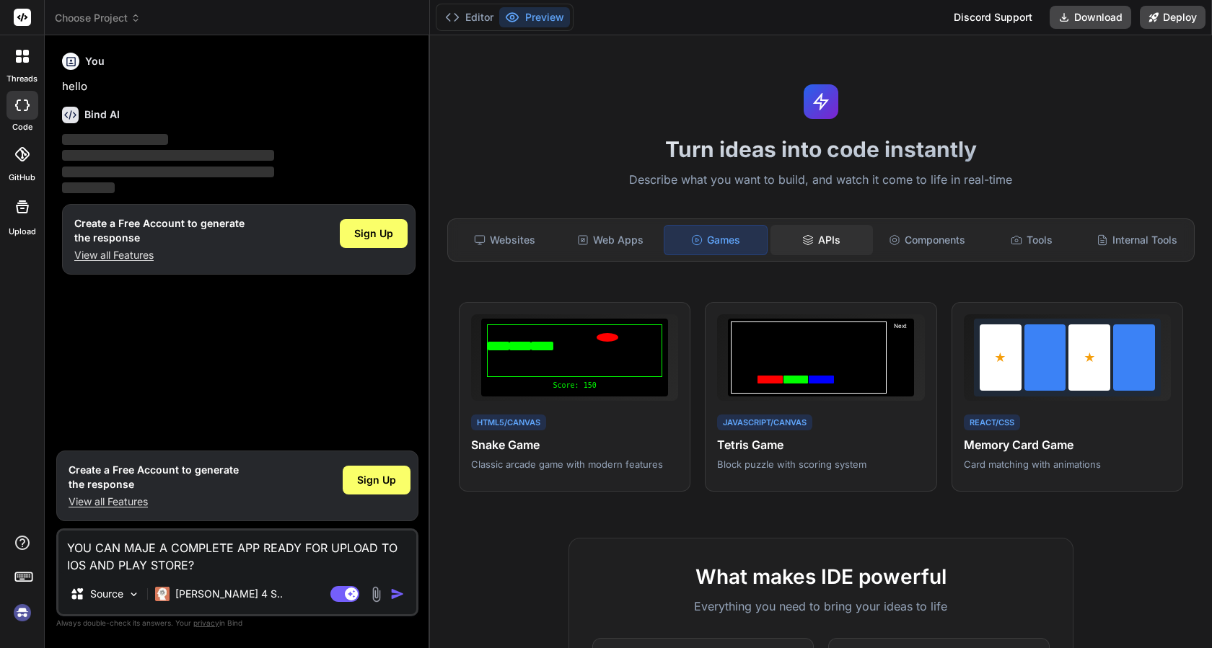
click at [824, 237] on div "APIs" at bounding box center [821, 240] width 102 height 30
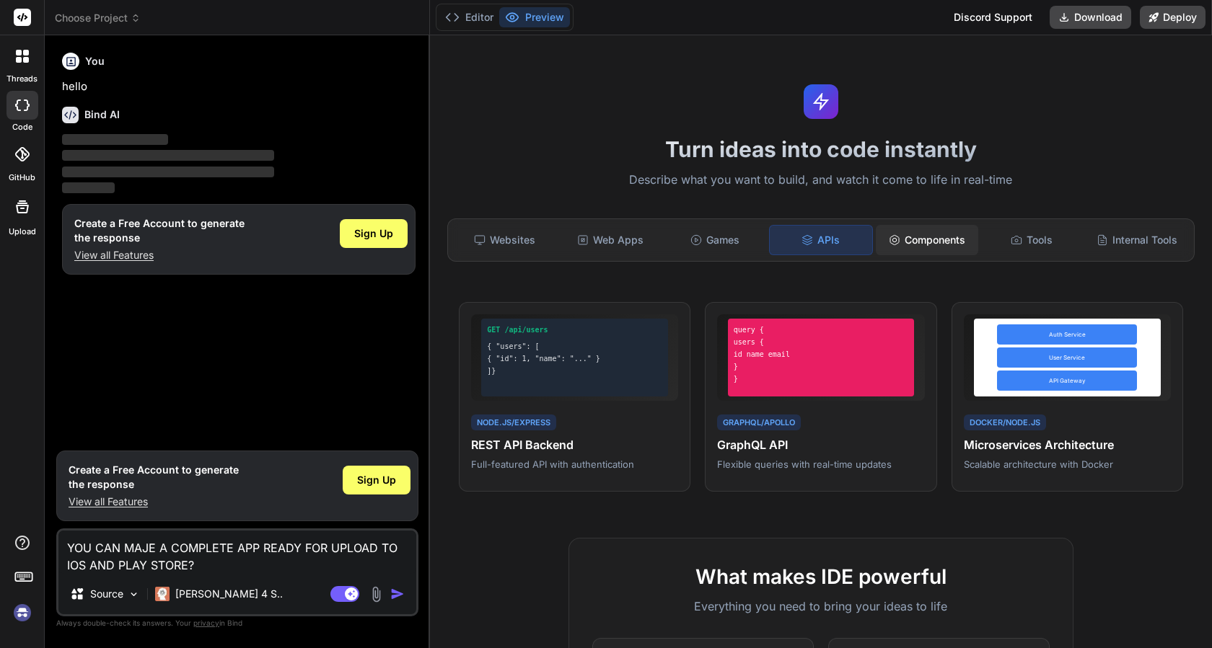
click at [924, 242] on div "Components" at bounding box center [927, 240] width 102 height 30
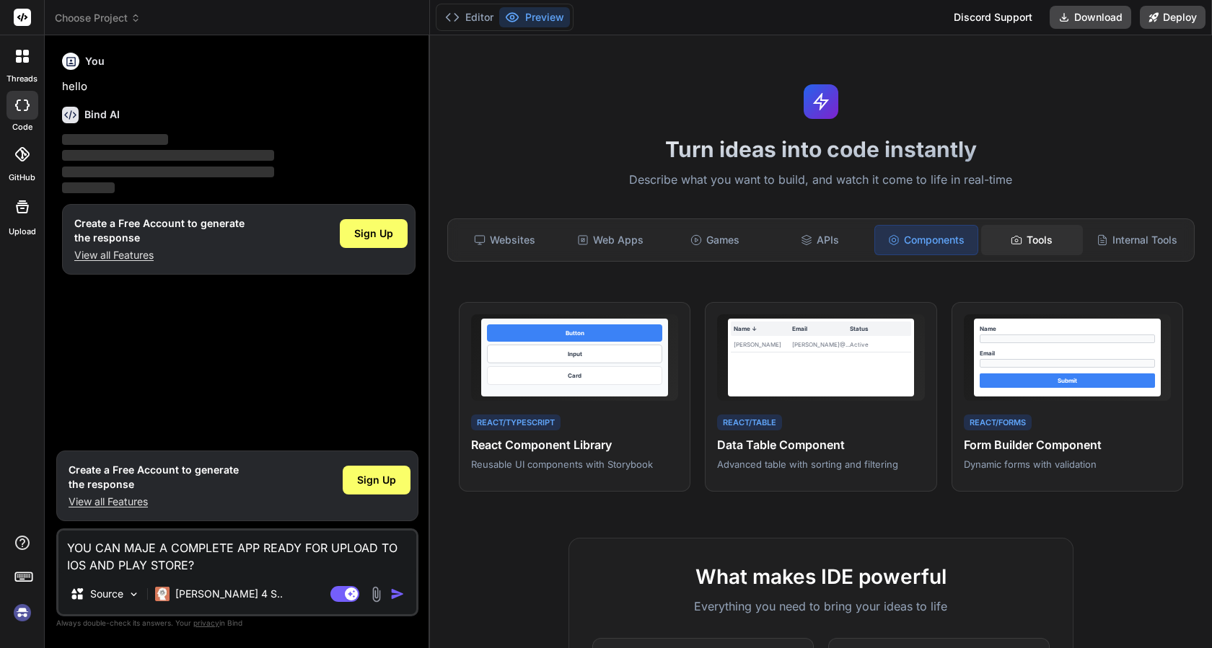
click at [1023, 242] on div "Tools" at bounding box center [1032, 240] width 102 height 30
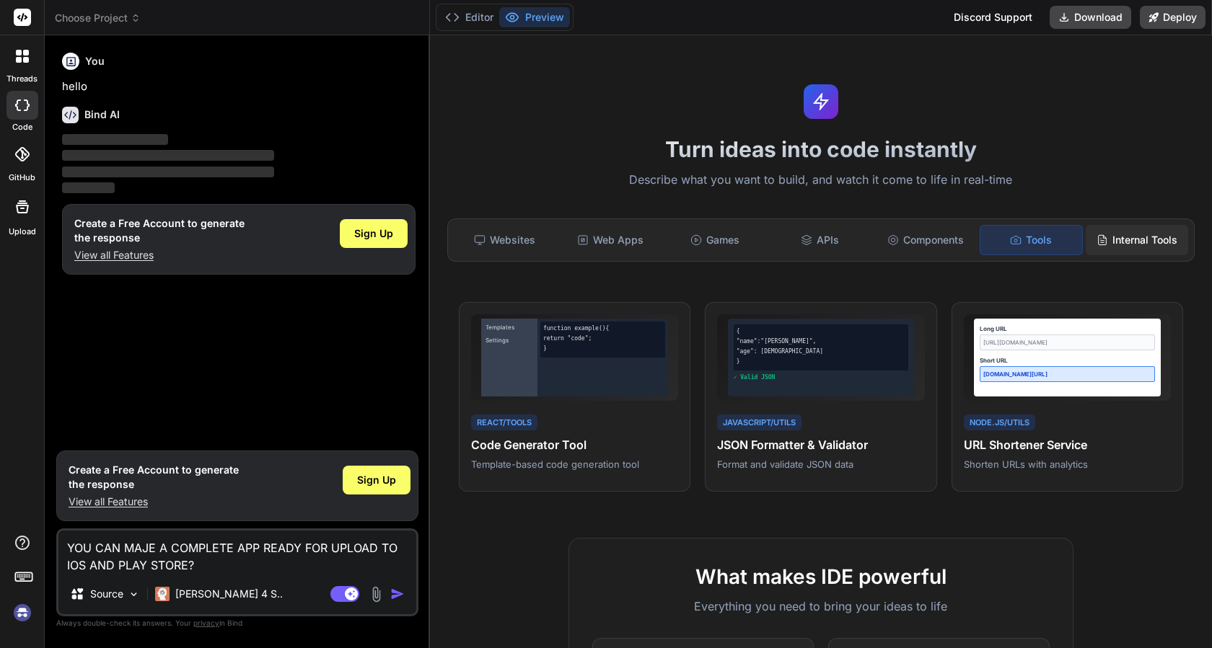
click at [1134, 242] on div "Internal Tools" at bounding box center [1136, 240] width 102 height 30
